Goal: Task Accomplishment & Management: Manage account settings

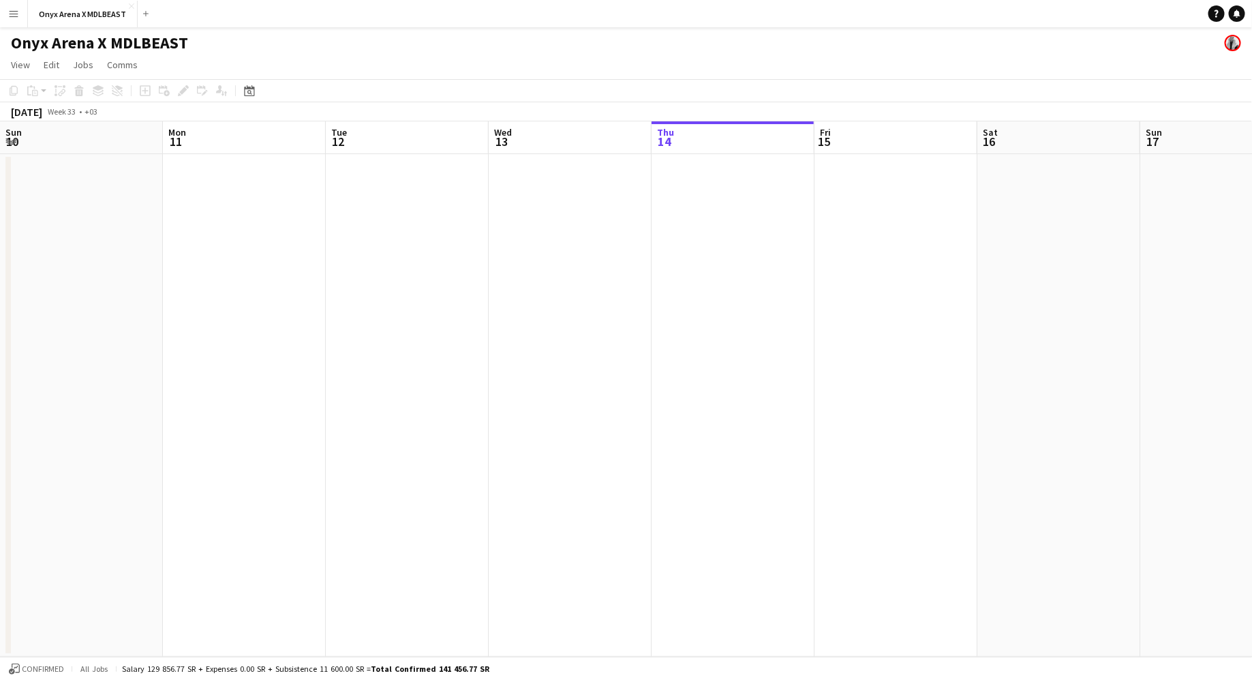
scroll to position [0, 326]
click at [12, 15] on app-icon "Menu" at bounding box center [13, 13] width 11 height 11
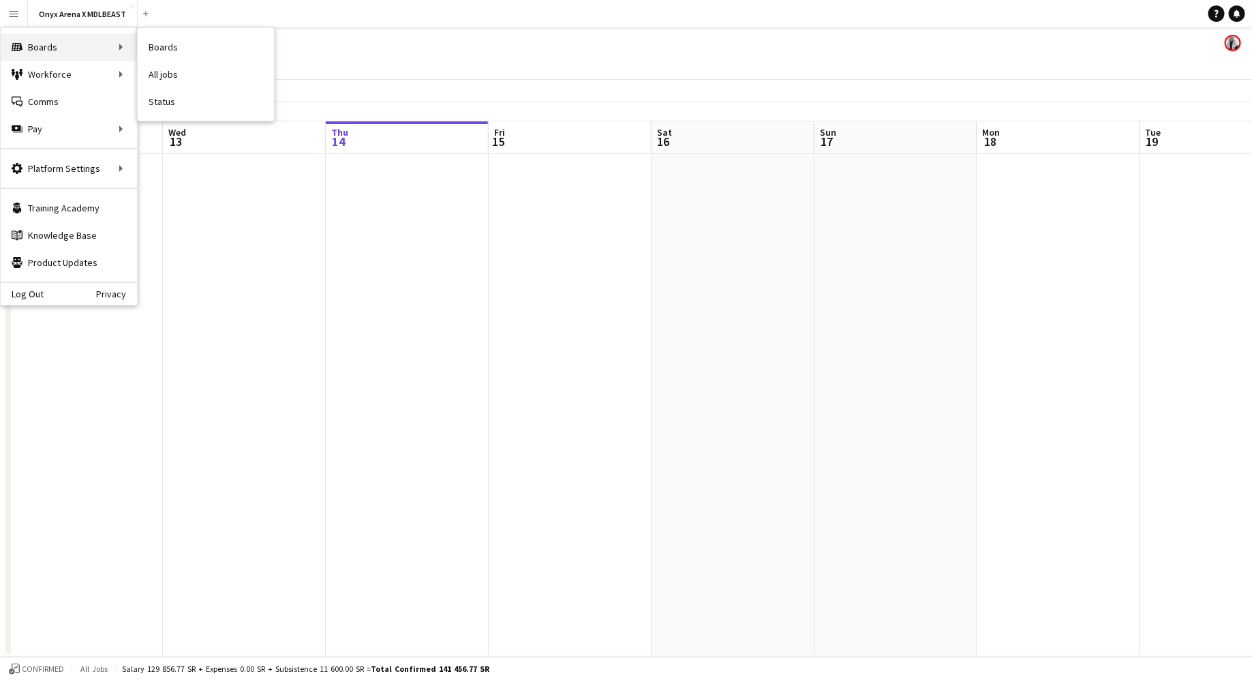
click at [42, 41] on div "Boards Boards" at bounding box center [69, 46] width 136 height 27
click at [418, 248] on app-date-cell at bounding box center [407, 405] width 163 height 502
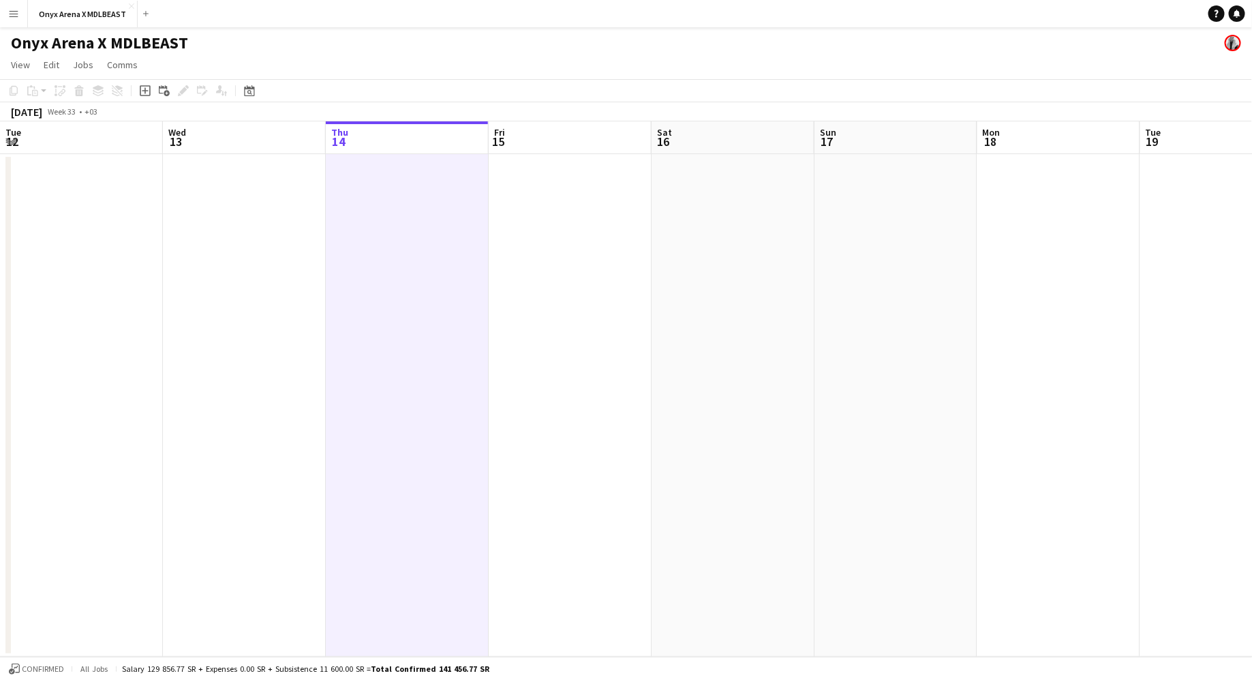
click at [16, 22] on button "Menu" at bounding box center [13, 13] width 27 height 27
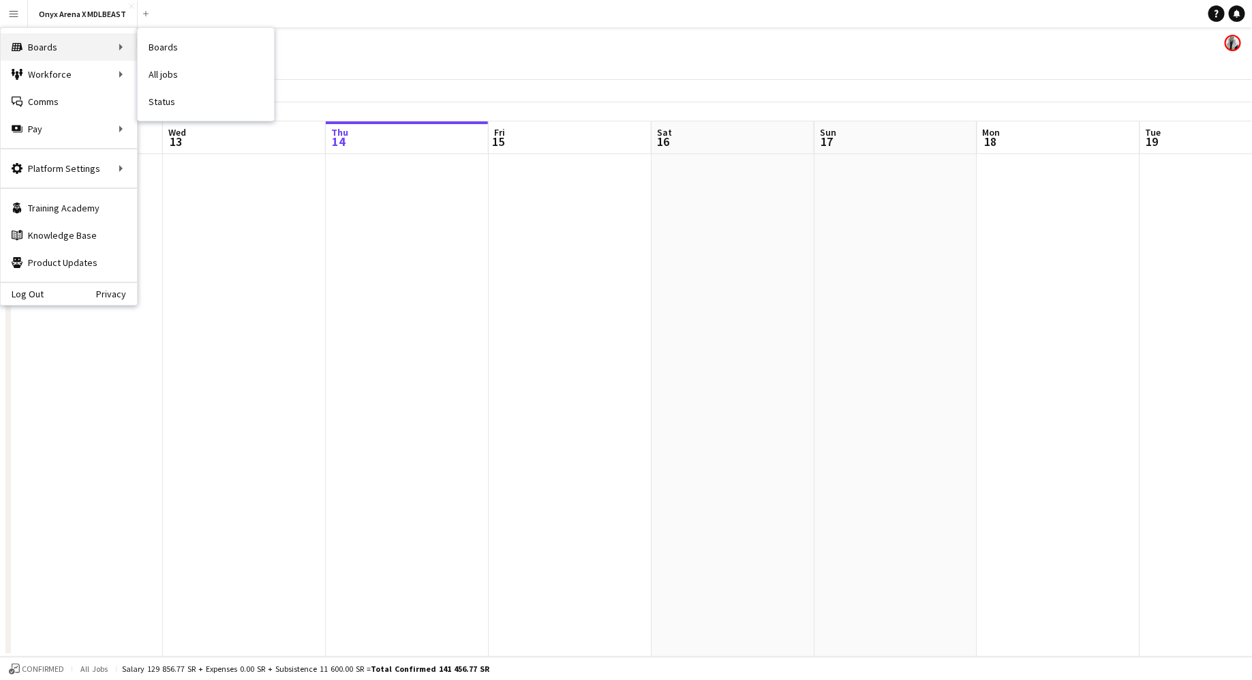
click at [60, 45] on div "Boards Boards" at bounding box center [69, 46] width 136 height 27
click at [170, 39] on link "Boards" at bounding box center [206, 46] width 136 height 27
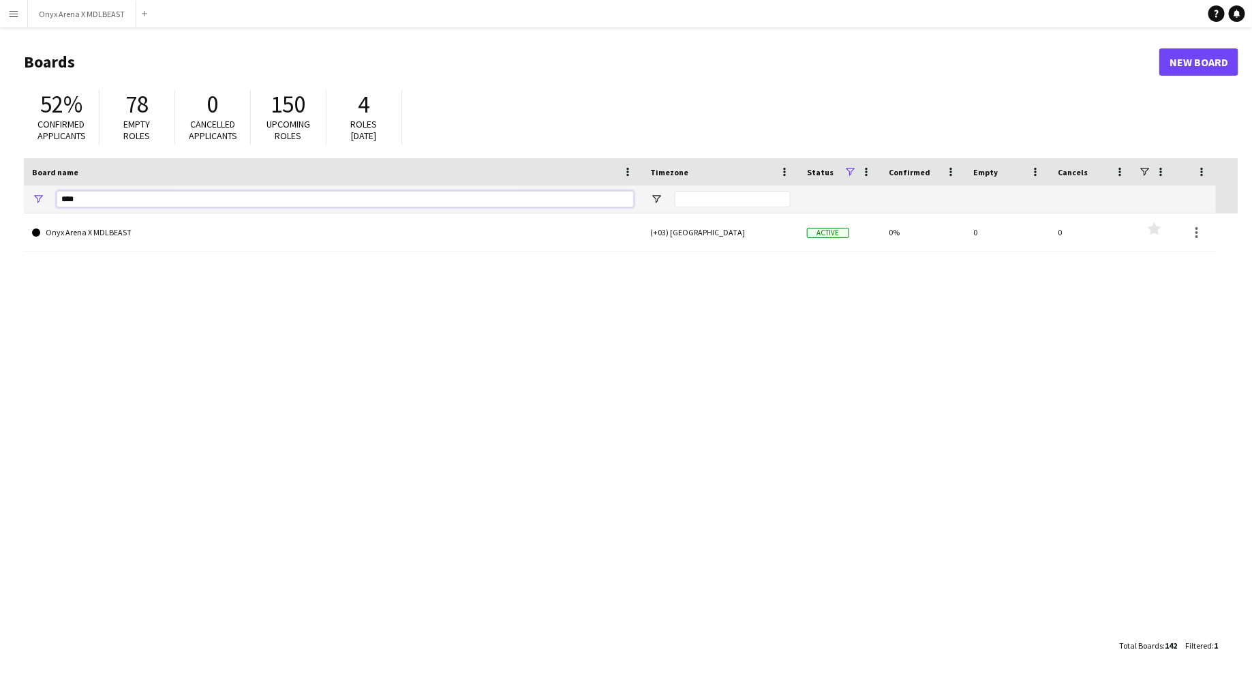
click at [149, 192] on input "****" at bounding box center [345, 199] width 577 height 16
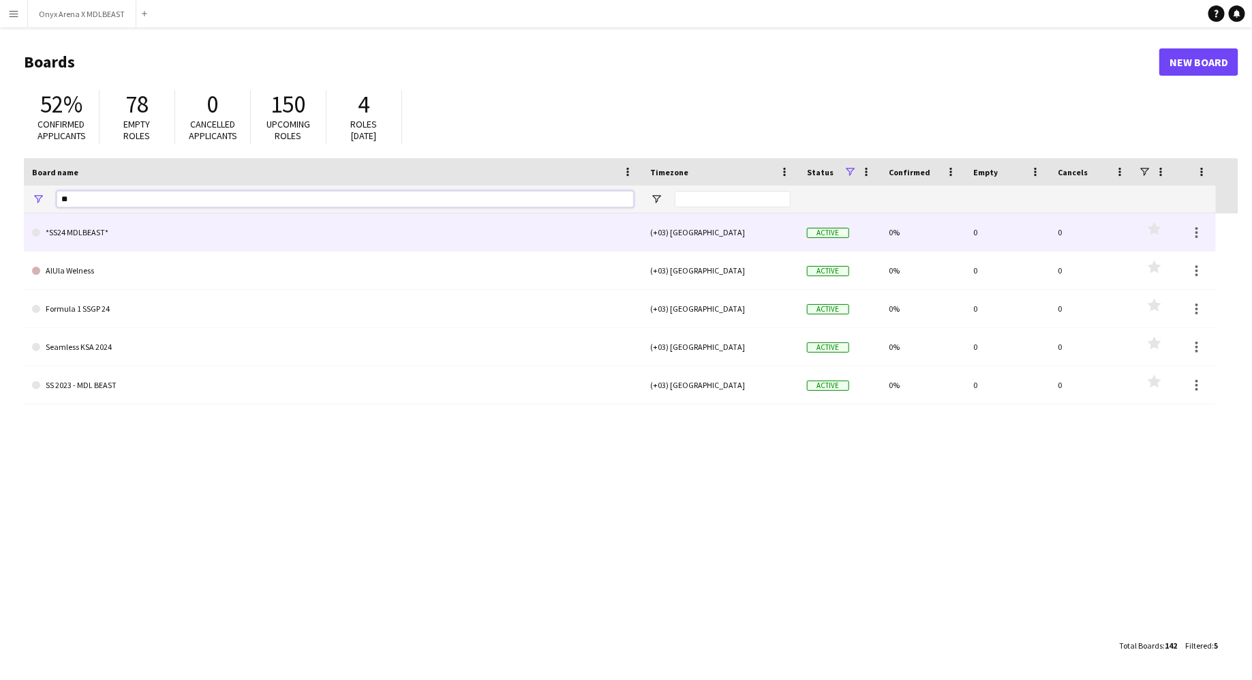
type input "**"
click at [112, 239] on link "*SS24 MDLBEAST*" at bounding box center [333, 232] width 602 height 38
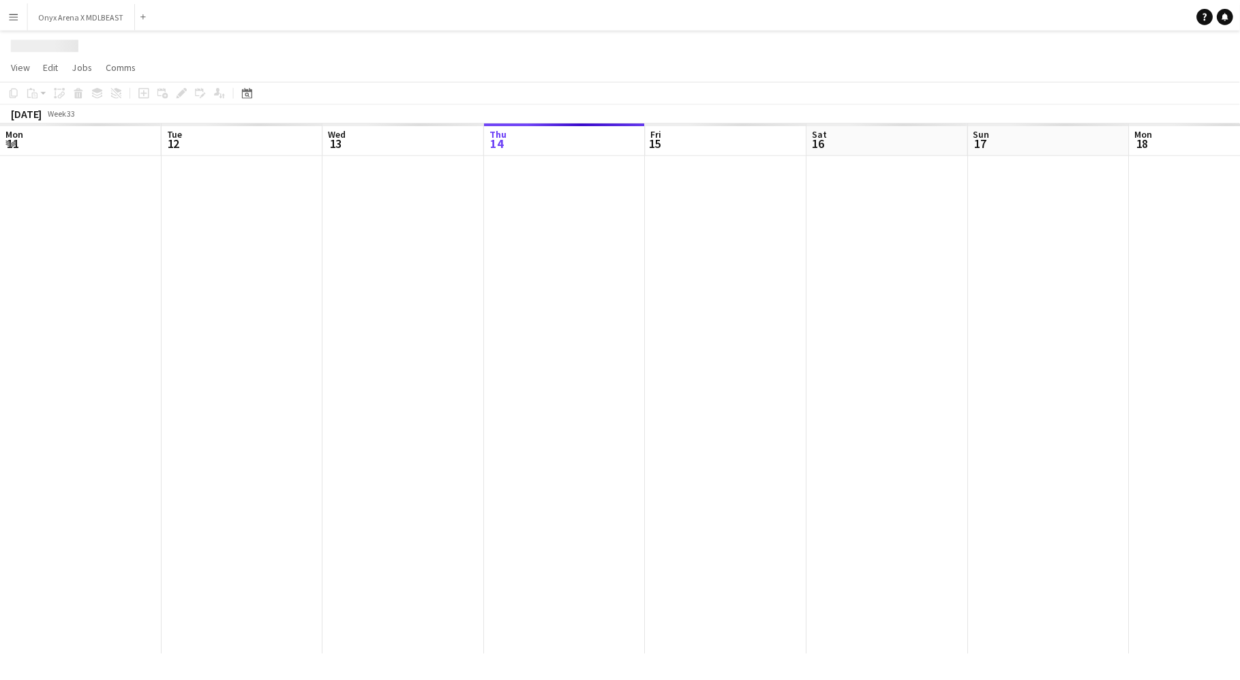
scroll to position [0, 326]
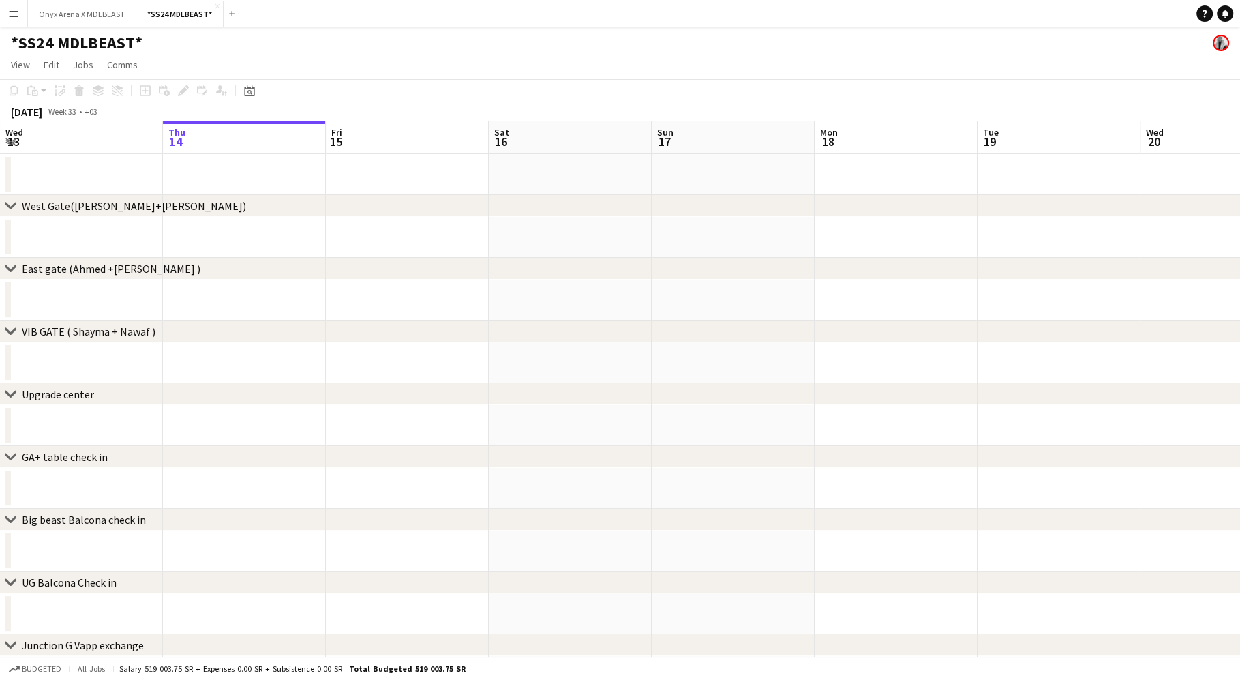
click at [248, 78] on app-page-menu "View Day view expanded Day view collapsed Month view Date picker Jump to [DATE]…" at bounding box center [620, 66] width 1240 height 26
click at [248, 87] on icon "Date picker" at bounding box center [249, 90] width 11 height 11
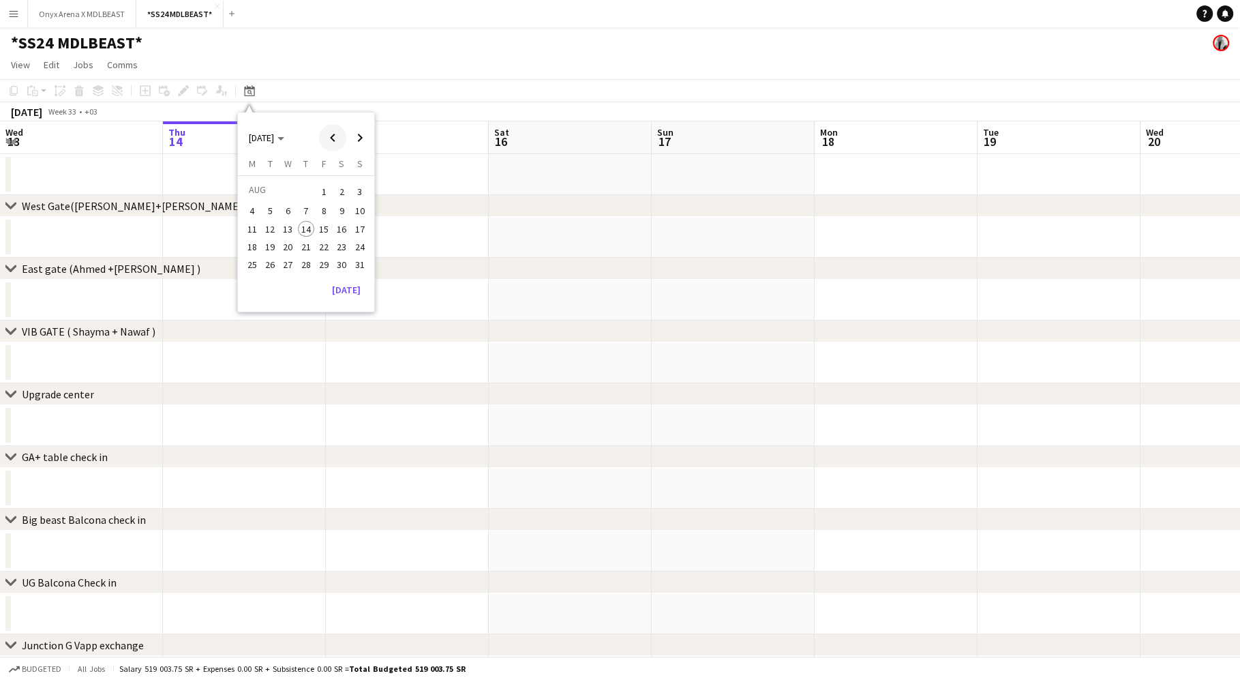
click at [335, 136] on span "Previous month" at bounding box center [332, 137] width 27 height 27
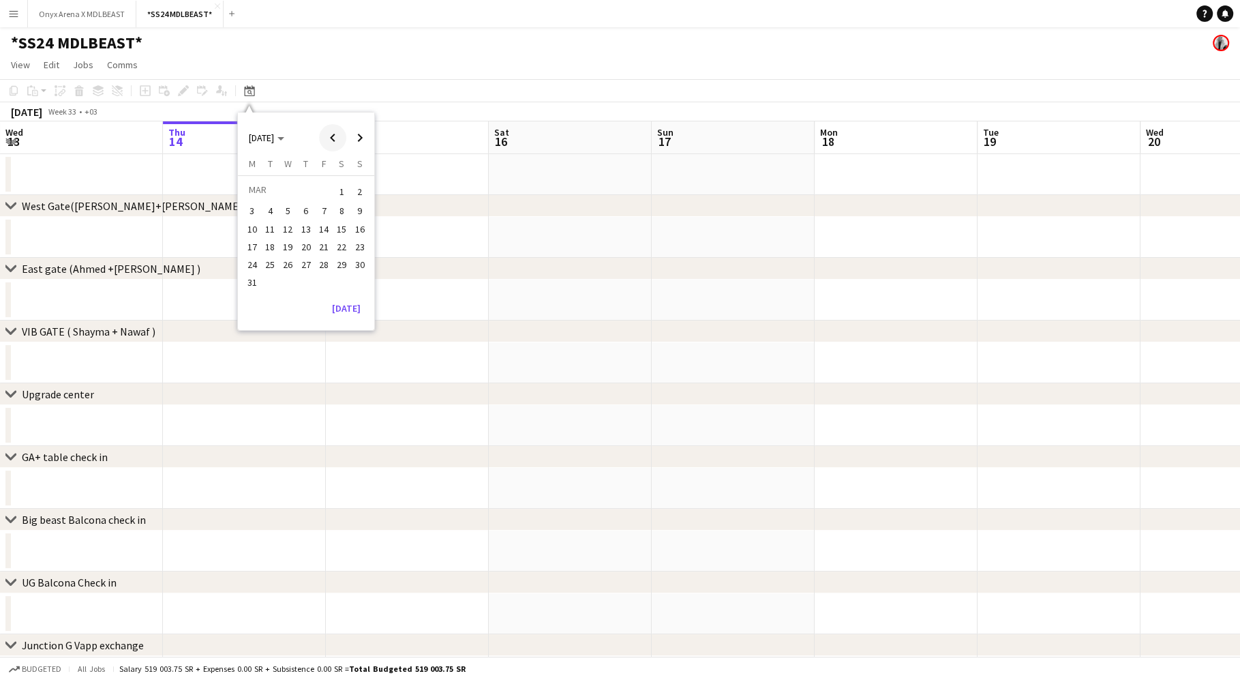
click at [335, 136] on span "Previous month" at bounding box center [332, 137] width 27 height 27
click at [325, 223] on span "13" at bounding box center [324, 229] width 16 height 16
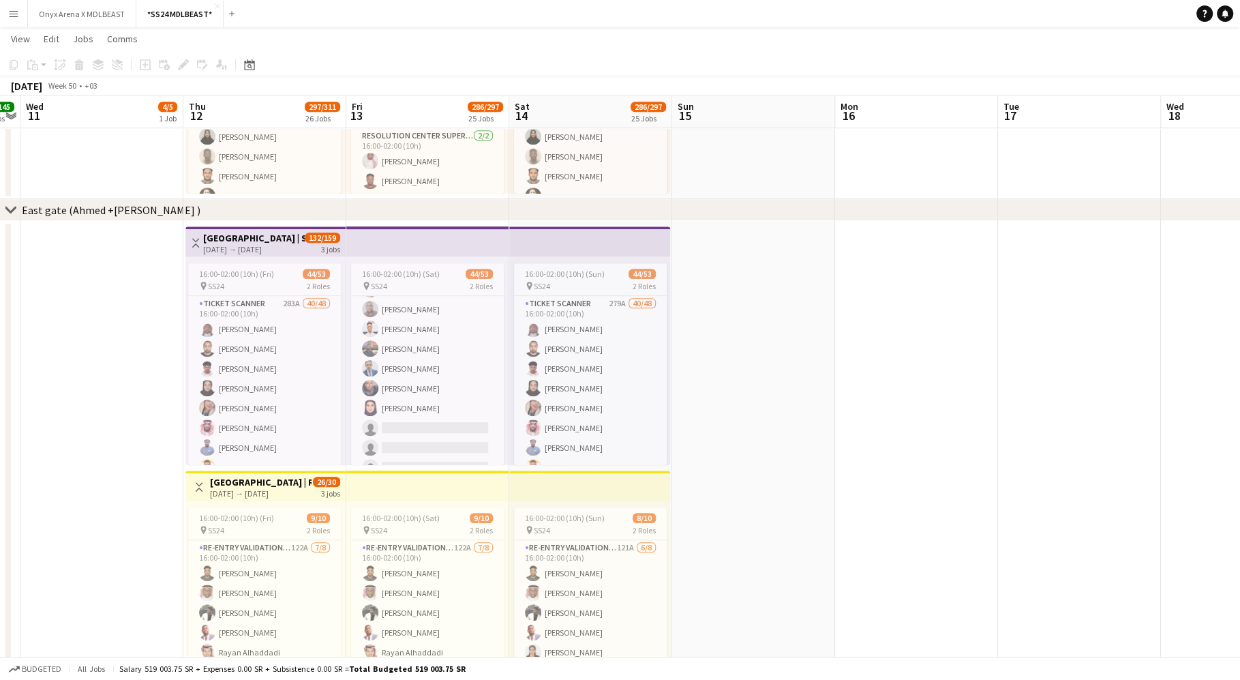
scroll to position [935, 0]
click at [434, 344] on app-card-role "Ticketing Supervisor [DATE] 16:00-02:00 (10h) [PERSON_NAME] Riyadh Gamaa [PERSO…" at bounding box center [427, 402] width 153 height 125
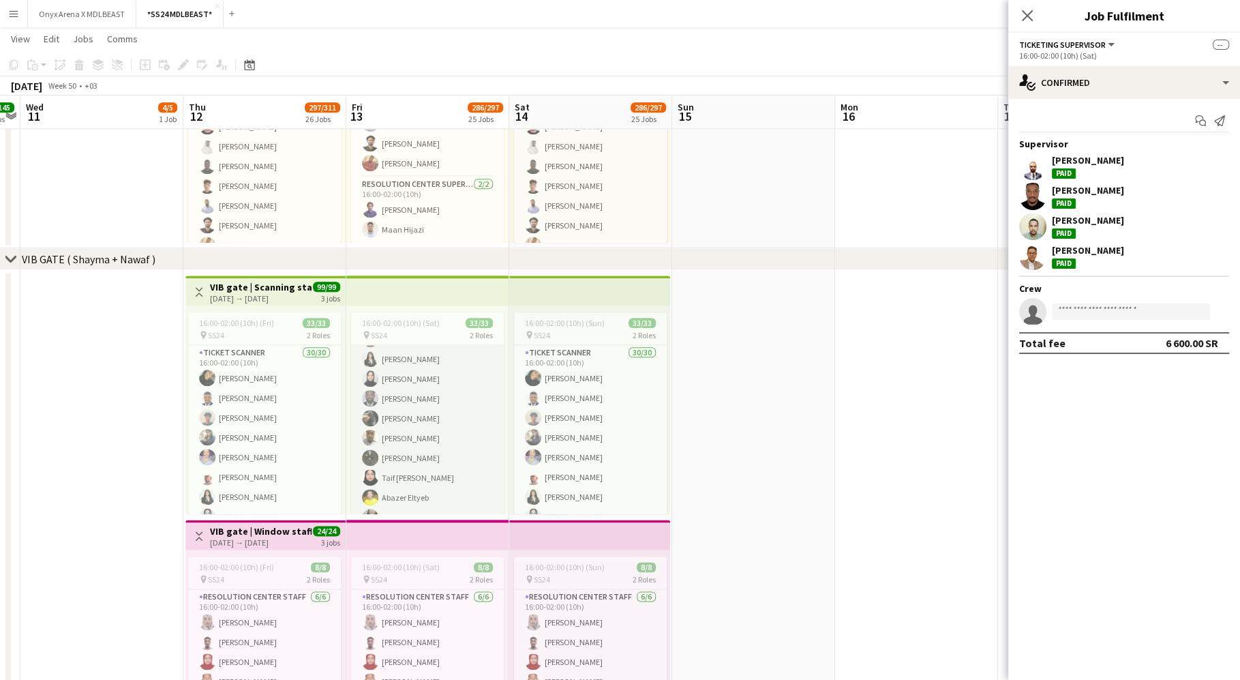
scroll to position [536, 0]
click at [418, 482] on app-card-role "Ticketing Supervisor [DATE] 16:00-02:00 (10h) Abdullmohsen Althbbahi [PERSON_NA…" at bounding box center [427, 472] width 153 height 86
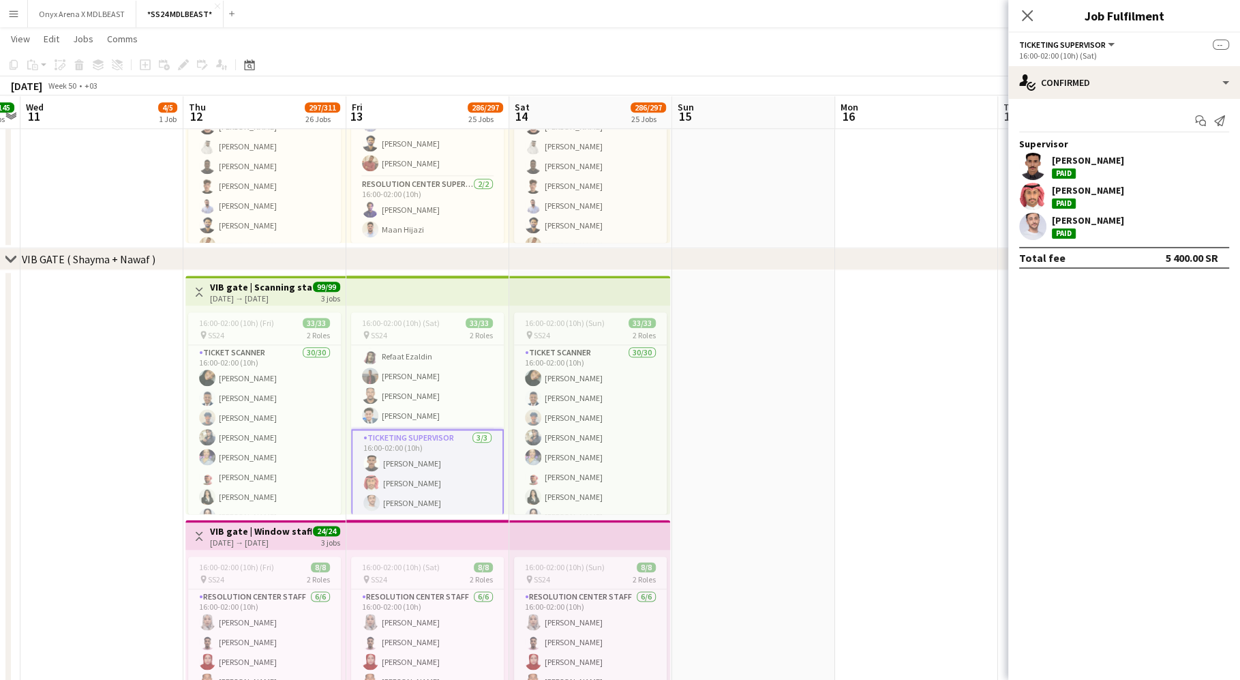
click at [1039, 228] on app-user-avatar at bounding box center [1032, 226] width 27 height 27
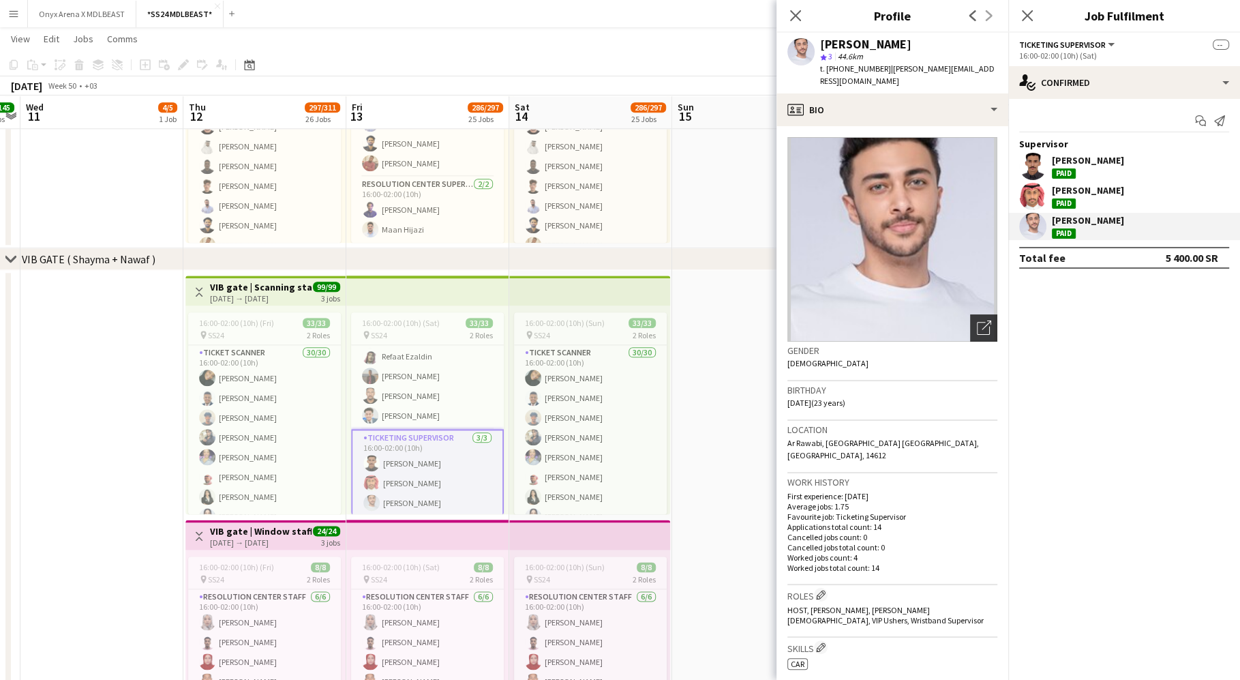
click at [977, 320] on icon "Open photos pop-in" at bounding box center [984, 327] width 14 height 14
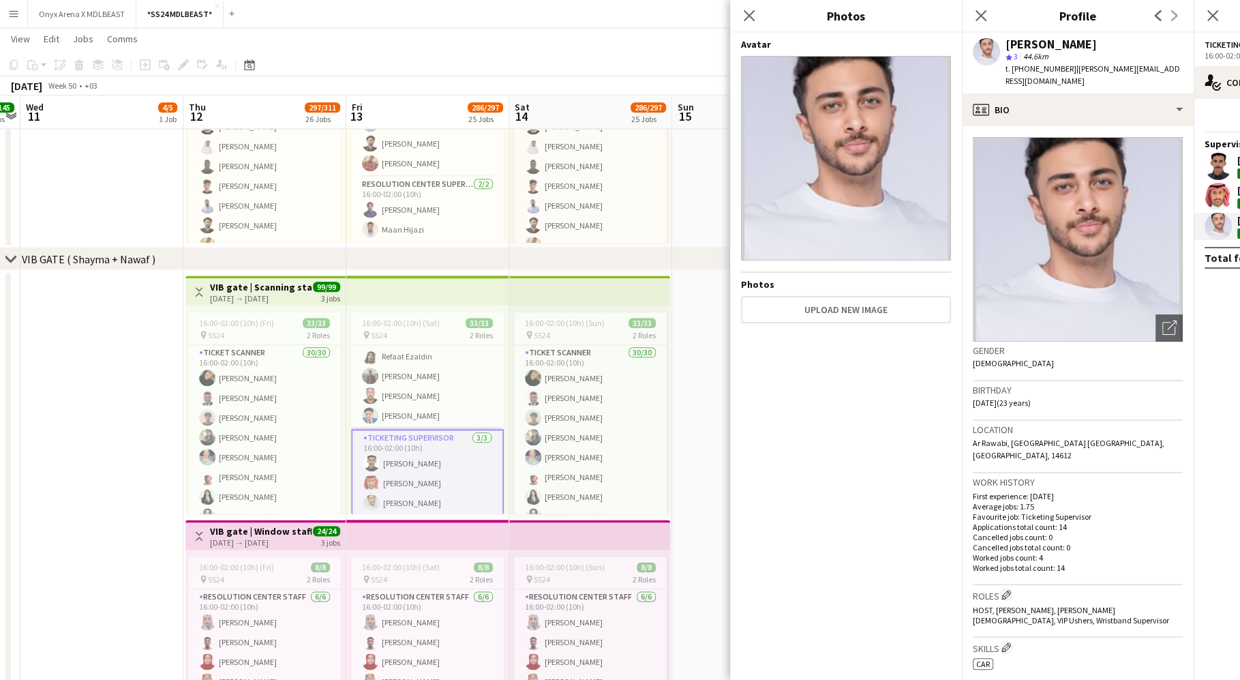
click at [504, 380] on div "16:00-02:00 (10h) (Sat) 33/33 pin SS24 2 Roles Ticket Scanner 30/30 16:00-02:00…" at bounding box center [427, 409] width 163 height 209
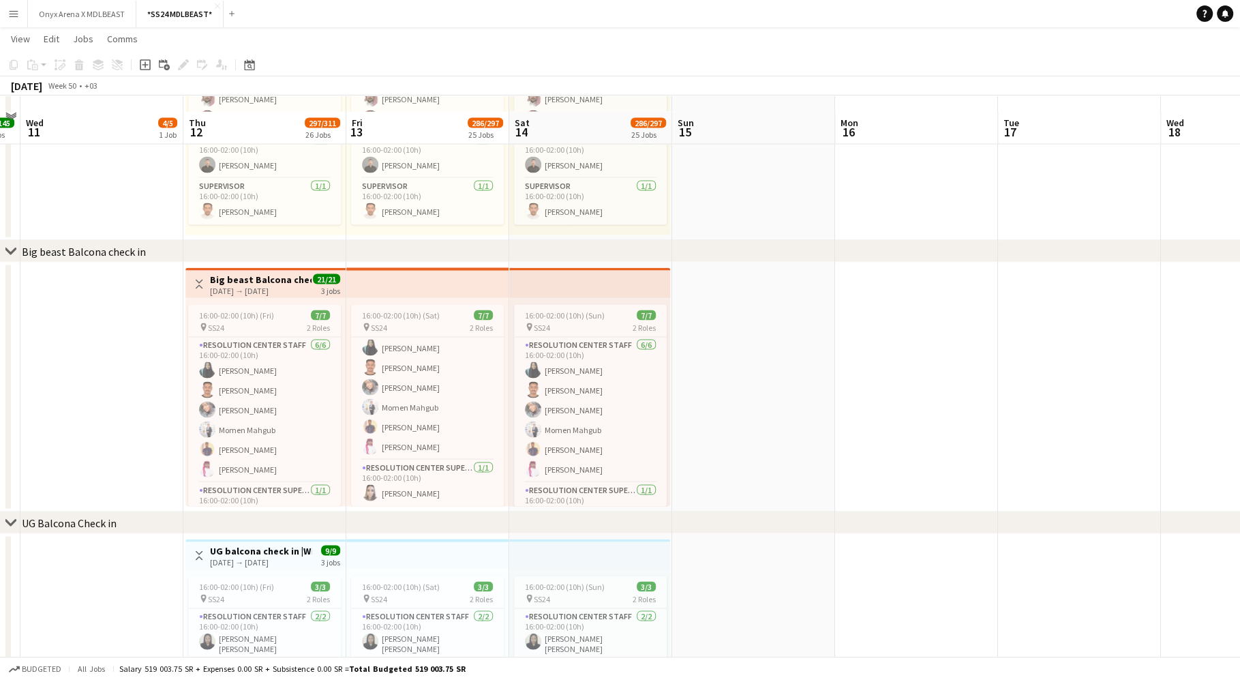
scroll to position [2792, 0]
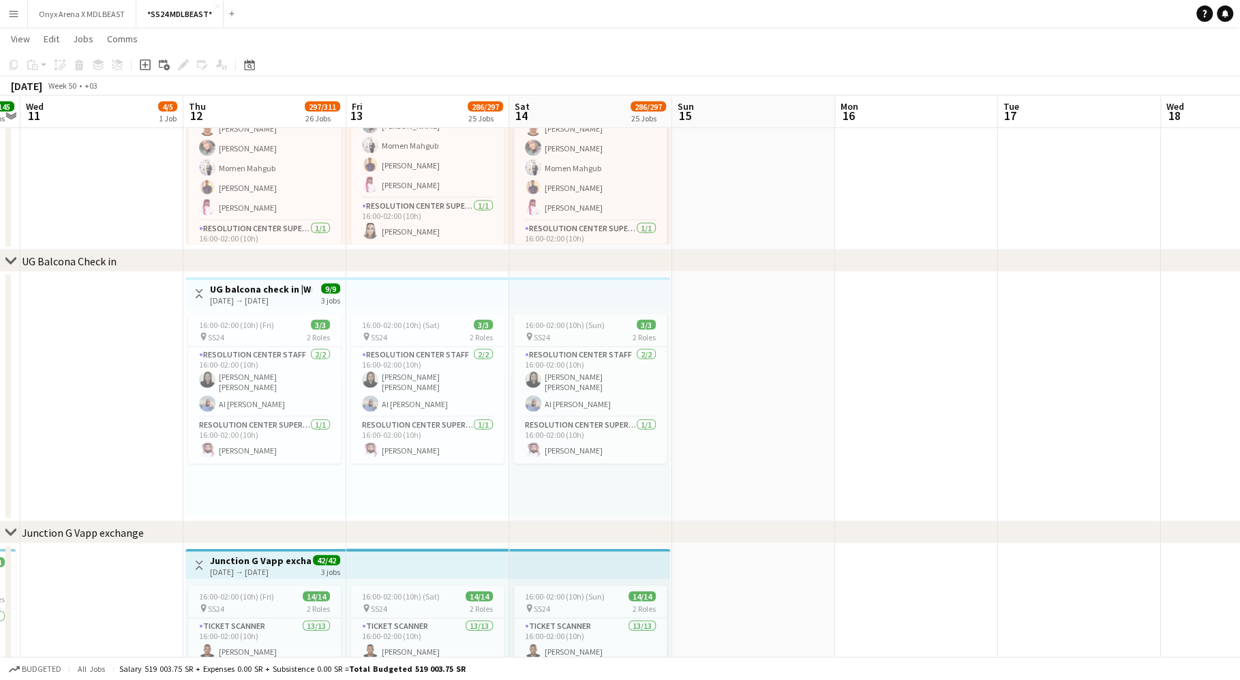
click at [436, 449] on app-card-role "Resolution Center Supervisor [DATE] 16:00-02:00 (10h) [PERSON_NAME]" at bounding box center [427, 440] width 153 height 46
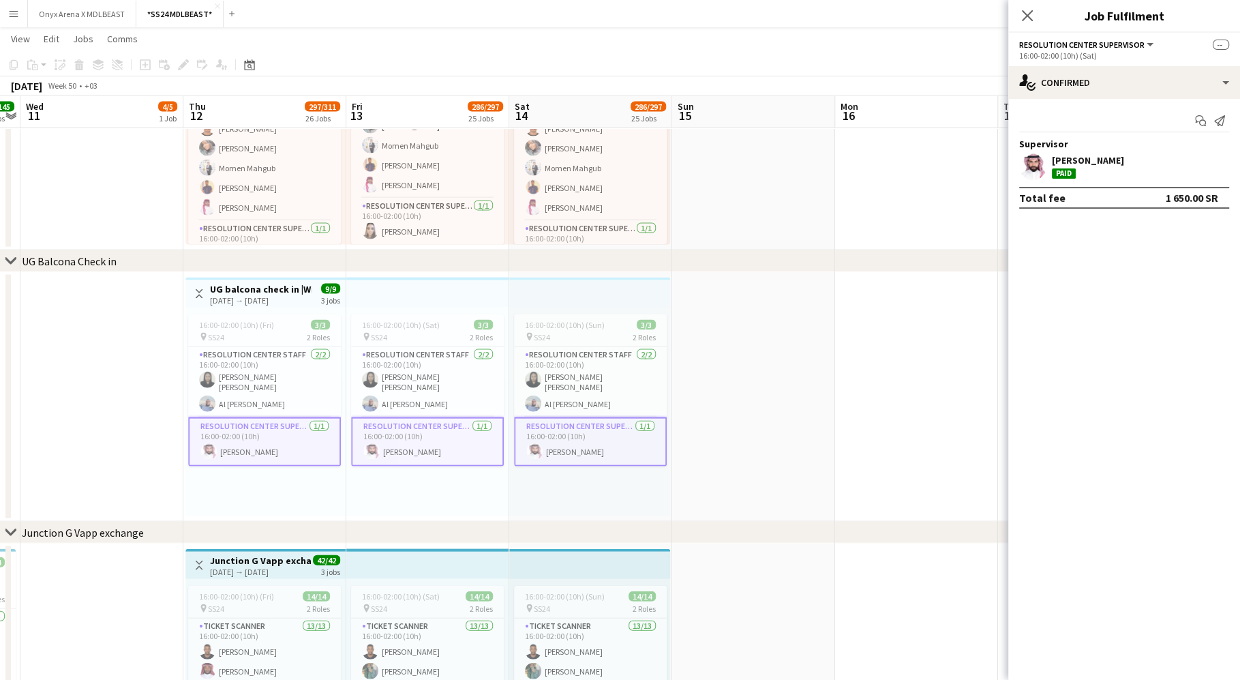
click at [1029, 171] on app-user-avatar at bounding box center [1032, 166] width 27 height 27
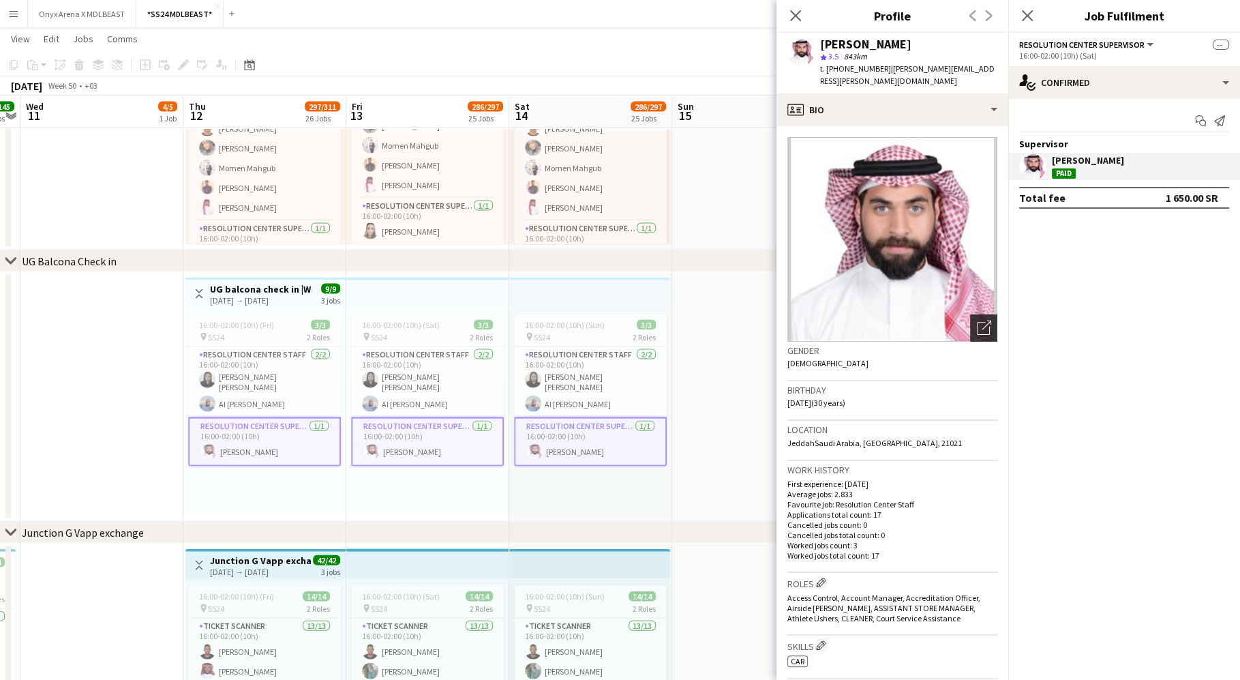
click at [977, 320] on icon "Open photos pop-in" at bounding box center [984, 327] width 14 height 14
